Goal: Information Seeking & Learning: Learn about a topic

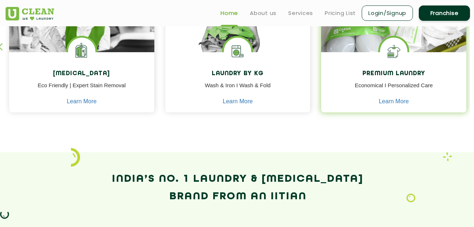
scroll to position [329, 0]
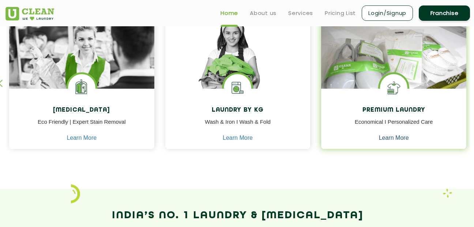
click at [388, 137] on link "Learn More" at bounding box center [394, 138] width 30 height 7
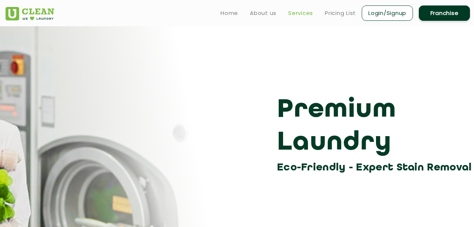
click at [297, 12] on link "Services" at bounding box center [300, 13] width 25 height 9
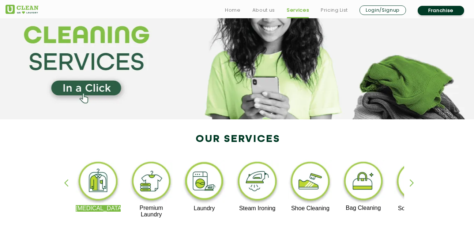
scroll to position [73, 0]
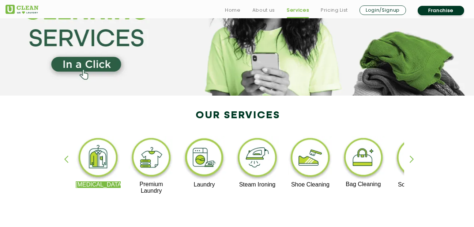
click at [414, 161] on div "button" at bounding box center [415, 166] width 11 height 20
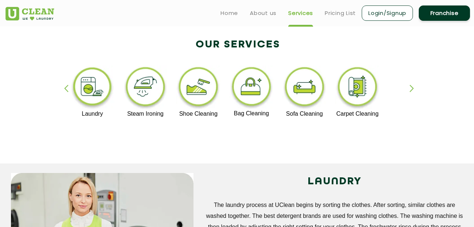
scroll to position [1699, 0]
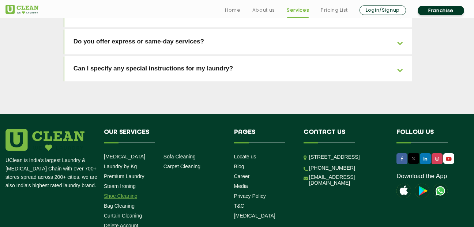
click at [124, 193] on link "Shoe Cleaning" at bounding box center [121, 196] width 34 height 6
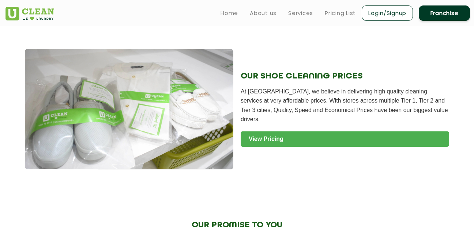
scroll to position [731, 0]
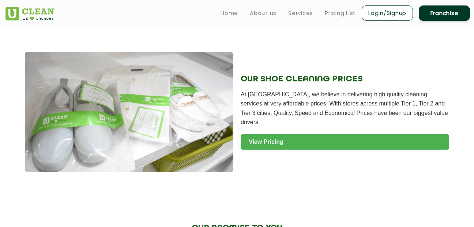
click at [268, 140] on link "View Pricing" at bounding box center [345, 142] width 208 height 15
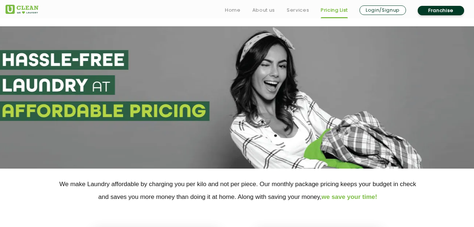
scroll to position [146, 0]
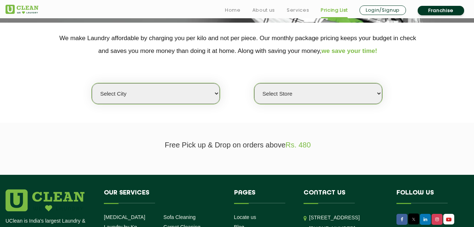
click at [193, 93] on select "Select city [GEOGRAPHIC_DATA] [GEOGRAPHIC_DATA] [GEOGRAPHIC_DATA] [GEOGRAPHIC_D…" at bounding box center [156, 93] width 128 height 21
select select "4"
click at [92, 83] on select "Select city Aalo Agartala Agra Ahmedabad Akola Aligarh Alwar - UClean Select Am…" at bounding box center [156, 93] width 128 height 21
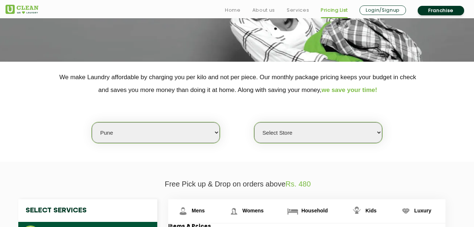
scroll to position [110, 0]
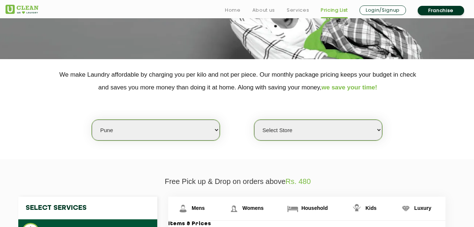
click at [313, 126] on select "Select Store UClean Koregaon Park UClean Baner Pune UClean Keshav Nagar Pune UC…" at bounding box center [318, 130] width 128 height 21
select select "380"
click at [254, 120] on select "Select Store UClean Koregaon Park UClean Baner Pune UClean Keshav Nagar Pune UC…" at bounding box center [318, 130] width 128 height 21
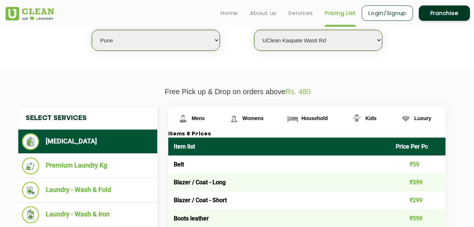
scroll to position [54, 0]
